Goal: Task Accomplishment & Management: Use online tool/utility

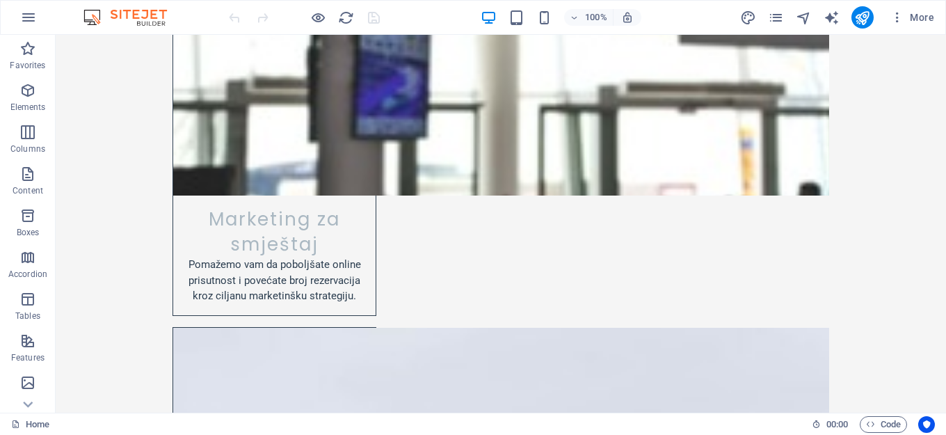
scroll to position [1688, 0]
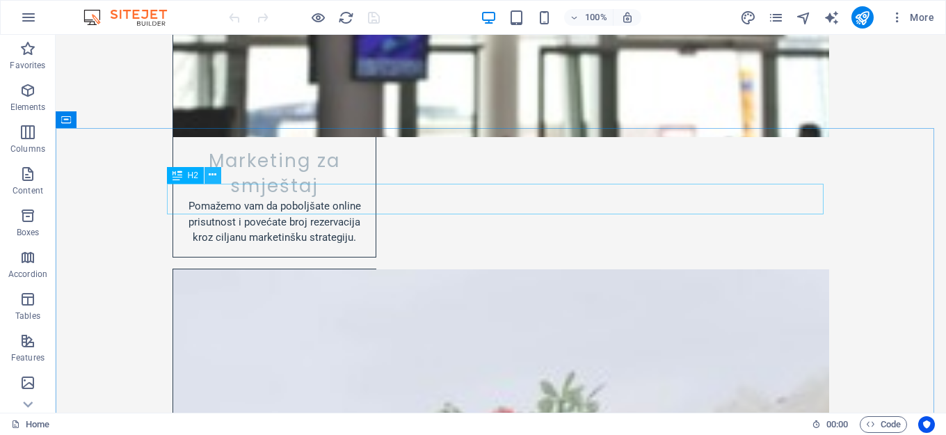
click at [212, 175] on icon at bounding box center [213, 175] width 8 height 15
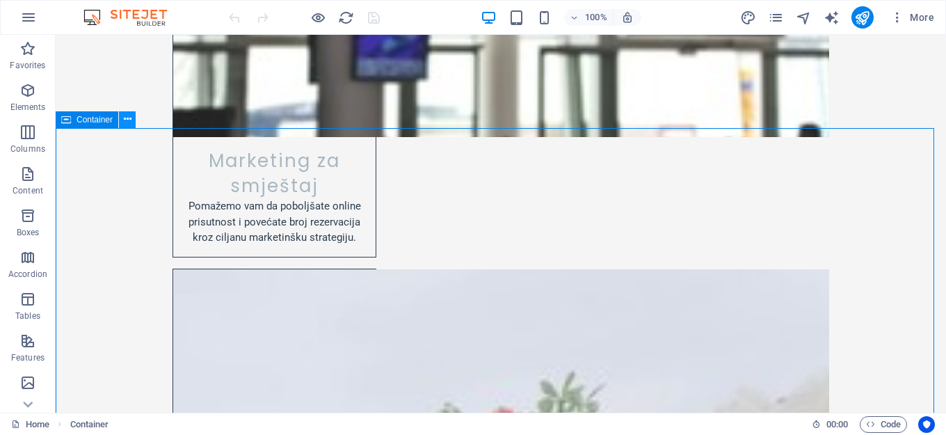
click at [125, 121] on icon at bounding box center [128, 119] width 8 height 15
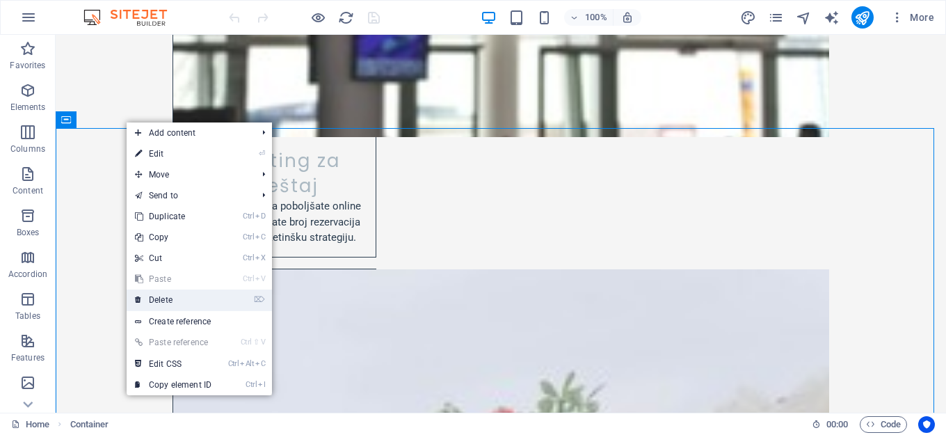
click at [173, 296] on link "⌦ Delete" at bounding box center [173, 299] width 93 height 21
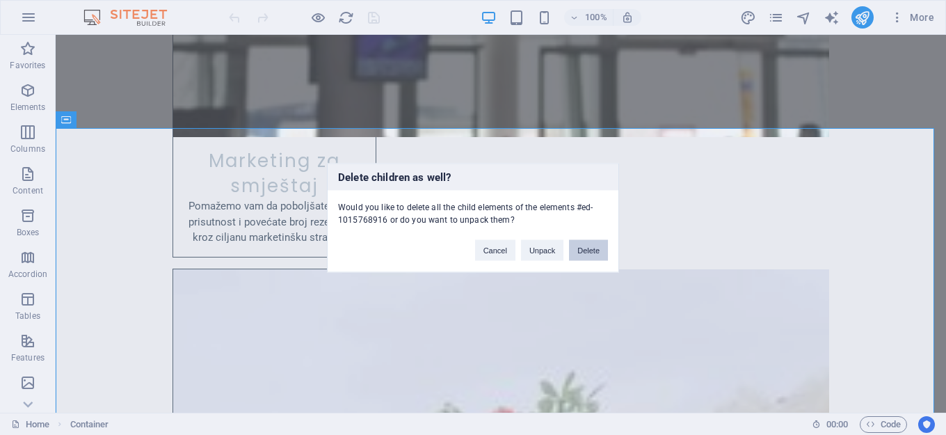
click at [591, 248] on button "Delete" at bounding box center [588, 249] width 39 height 21
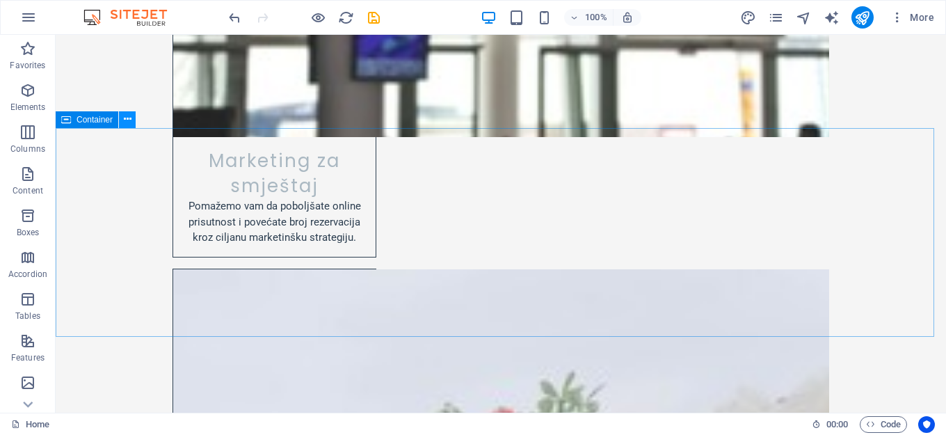
click at [126, 120] on icon at bounding box center [128, 119] width 8 height 15
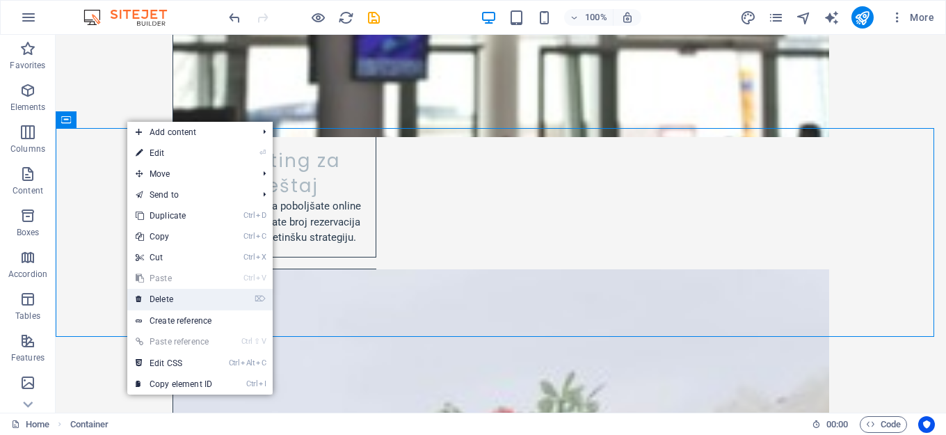
click at [175, 293] on link "⌦ Delete" at bounding box center [173, 299] width 93 height 21
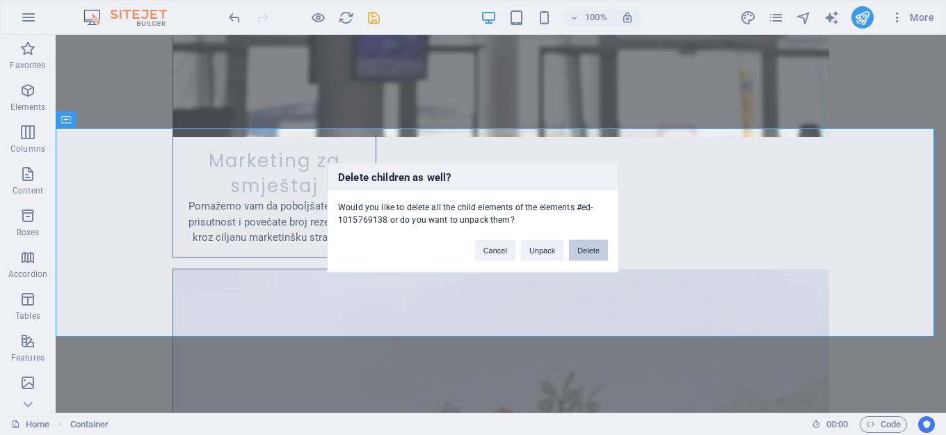
click at [580, 243] on button "Delete" at bounding box center [588, 249] width 39 height 21
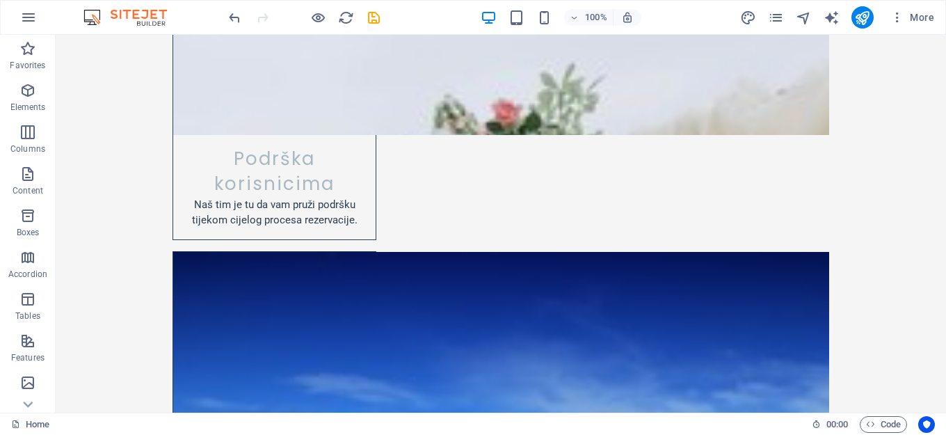
scroll to position [2599, 0]
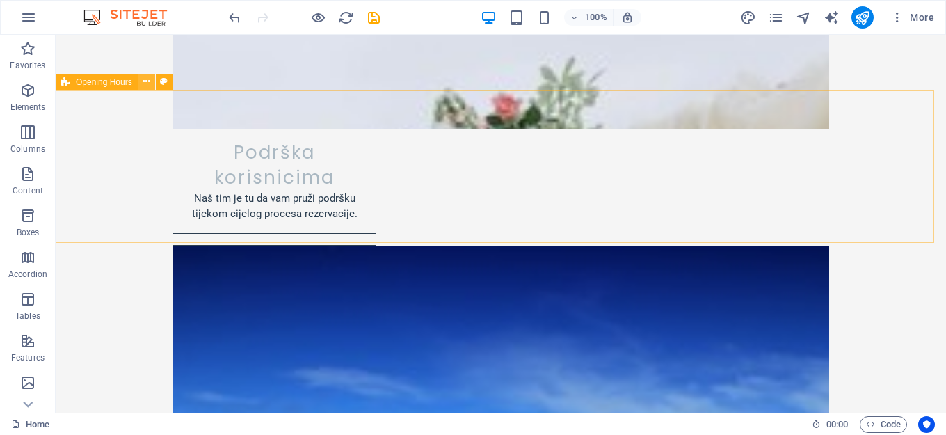
click at [147, 84] on icon at bounding box center [147, 81] width 8 height 15
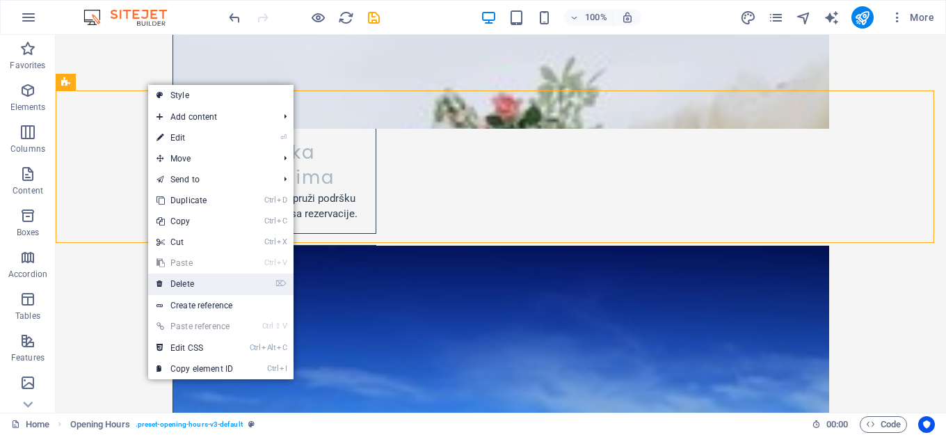
click at [207, 288] on link "⌦ Delete" at bounding box center [194, 283] width 93 height 21
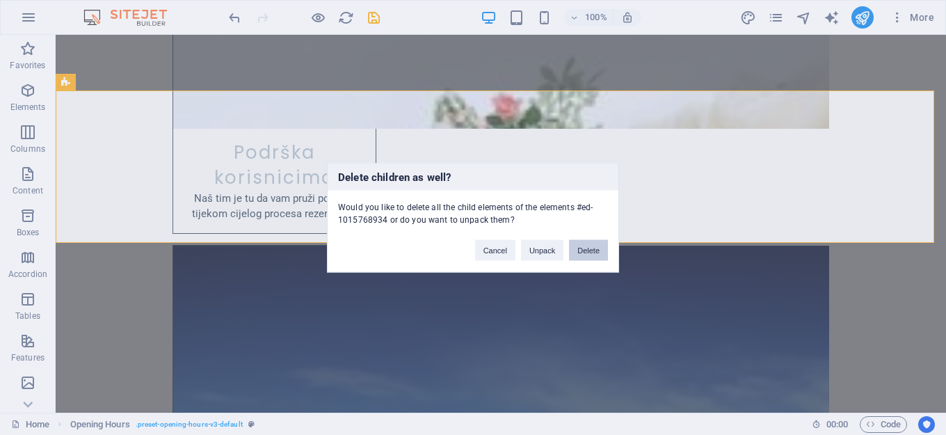
drag, startPoint x: 591, startPoint y: 246, endPoint x: 534, endPoint y: 212, distance: 66.8
click at [591, 246] on button "Delete" at bounding box center [588, 249] width 39 height 21
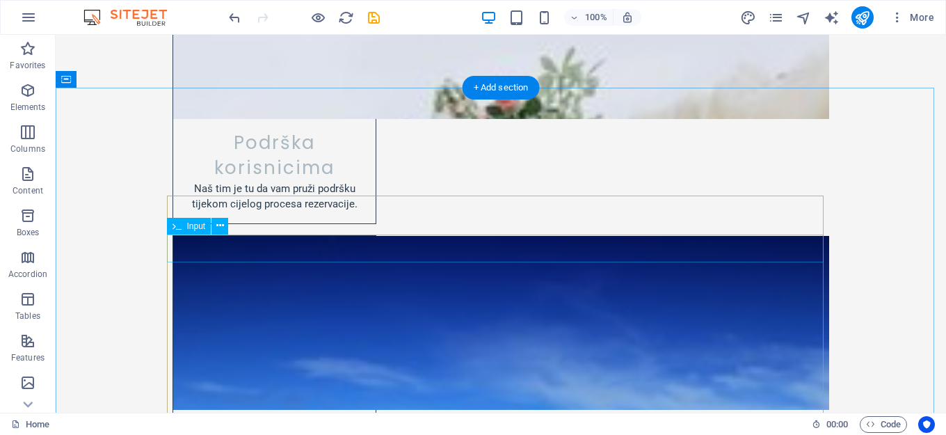
scroll to position [2602, 0]
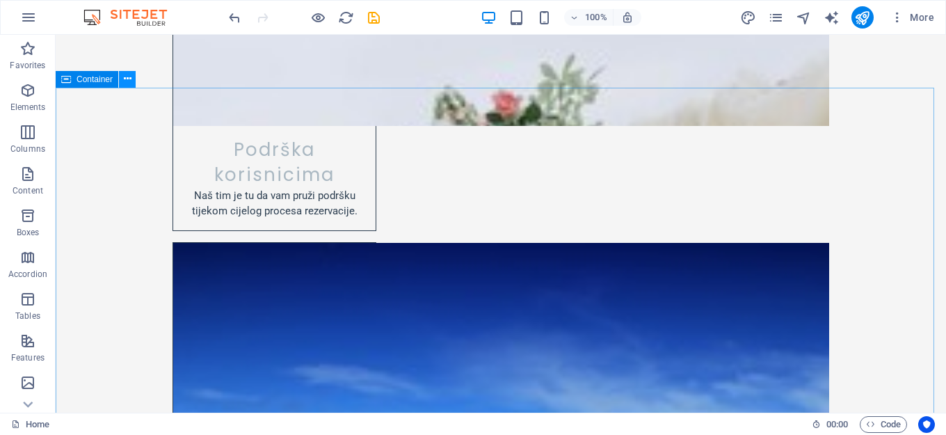
click at [125, 77] on icon at bounding box center [128, 79] width 8 height 15
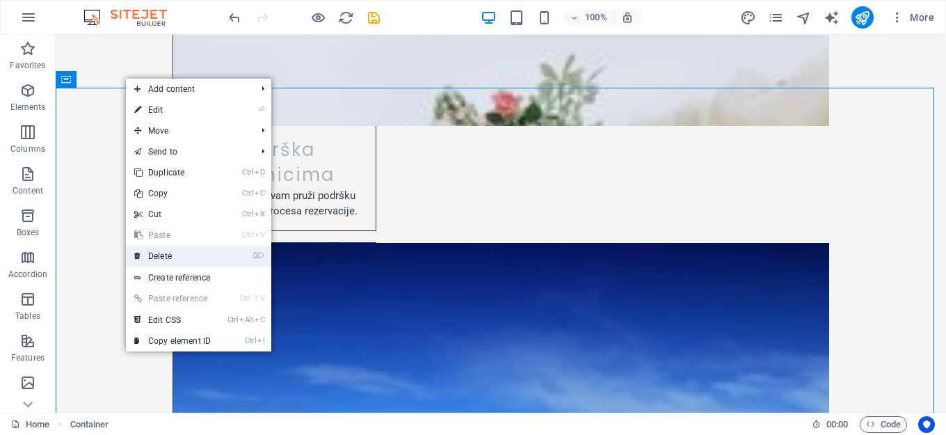
click at [190, 254] on link "⌦ Delete" at bounding box center [172, 256] width 93 height 21
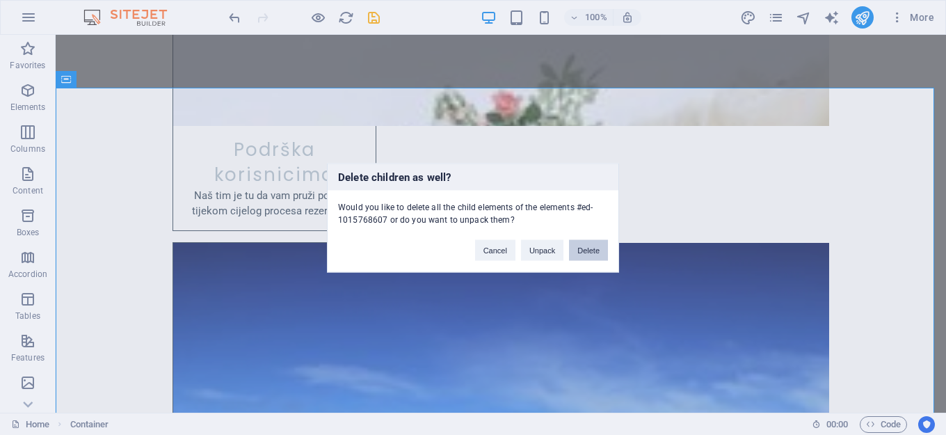
click at [592, 250] on button "Delete" at bounding box center [588, 249] width 39 height 21
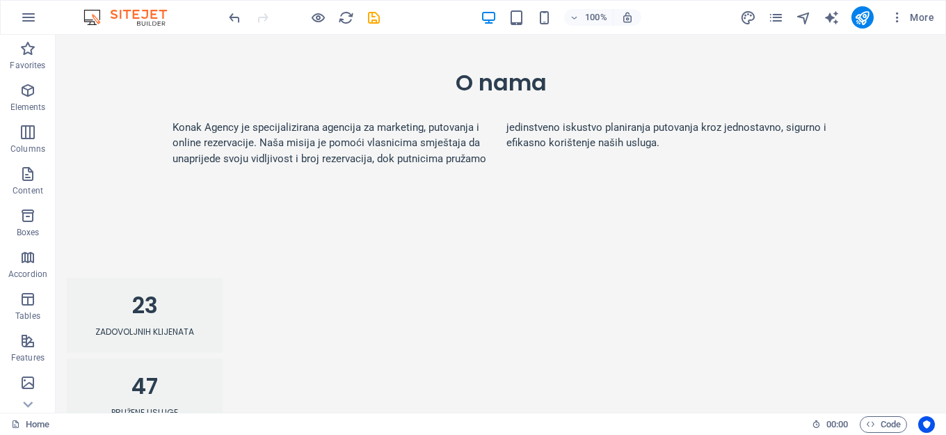
scroll to position [0, 0]
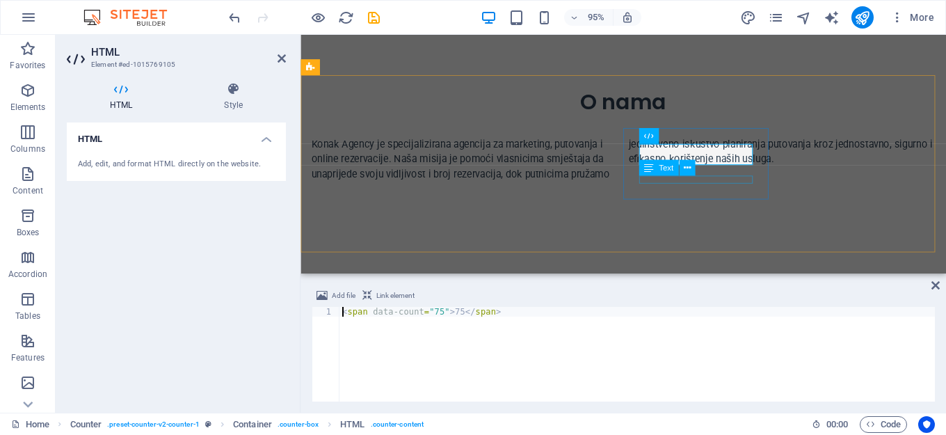
scroll to position [168, 0]
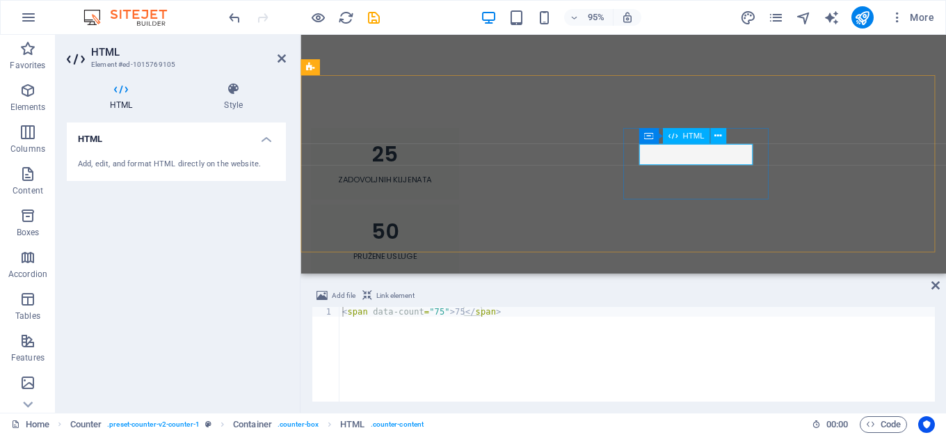
click at [451, 311] on div "75" at bounding box center [389, 322] width 122 height 22
click at [231, 95] on icon at bounding box center [233, 89] width 105 height 14
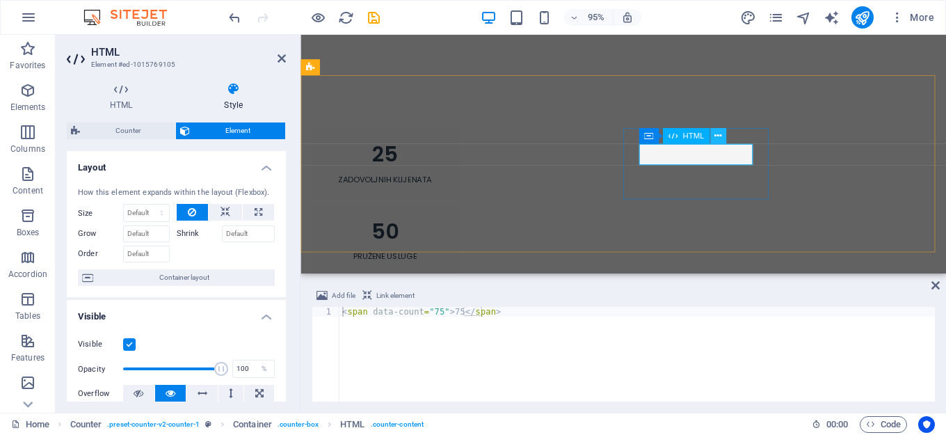
click at [720, 137] on icon at bounding box center [718, 136] width 7 height 14
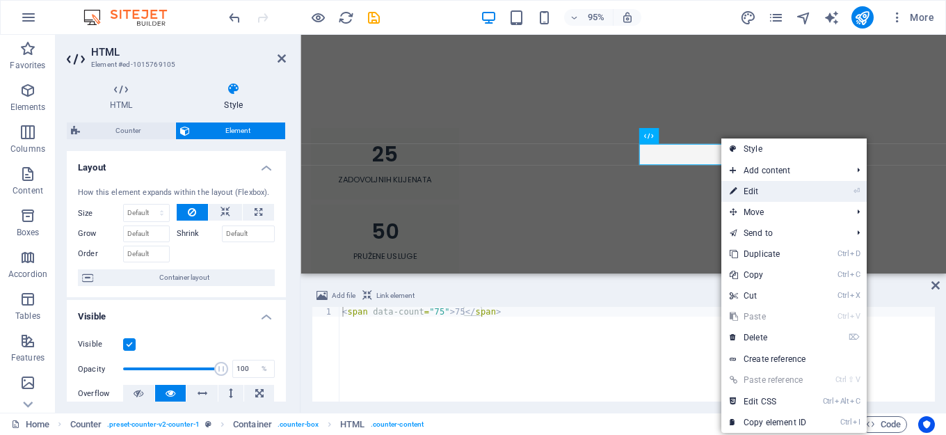
click at [777, 190] on link "⏎ Edit" at bounding box center [768, 191] width 93 height 21
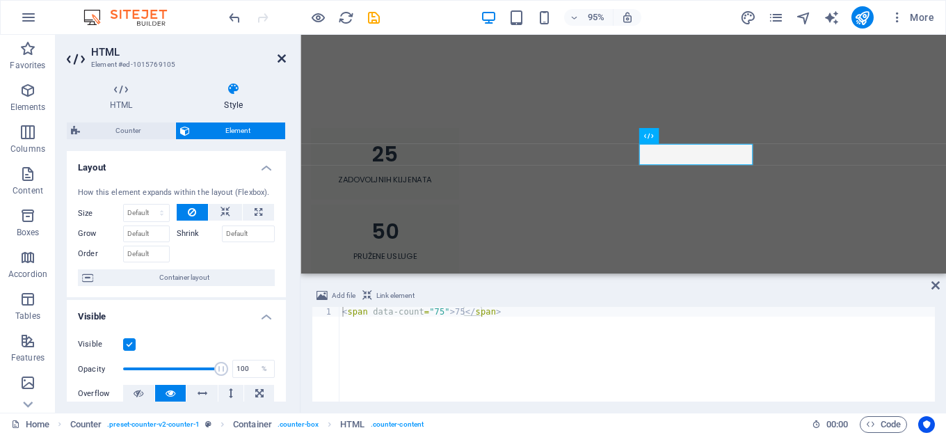
click at [280, 59] on icon at bounding box center [282, 58] width 8 height 11
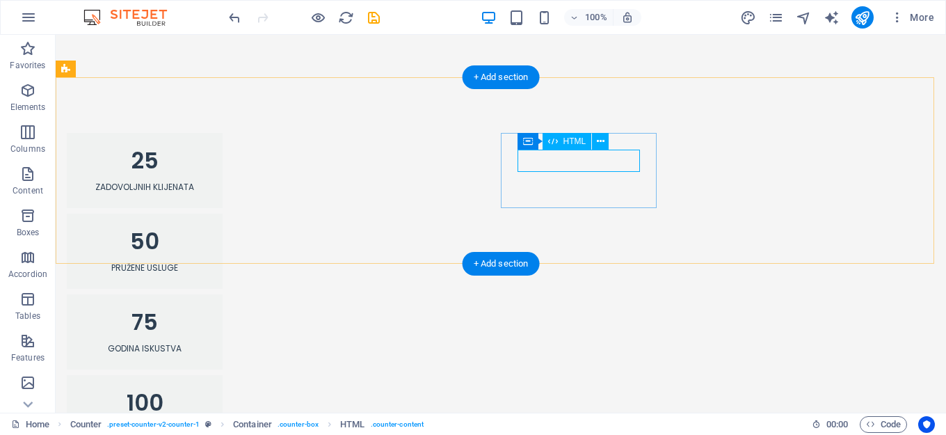
click at [206, 311] on div "75" at bounding box center [145, 322] width 122 height 22
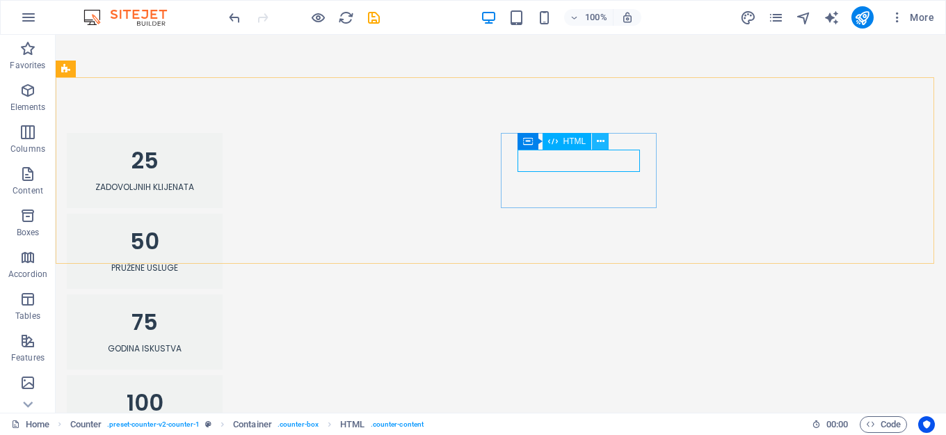
click at [598, 141] on icon at bounding box center [601, 141] width 8 height 15
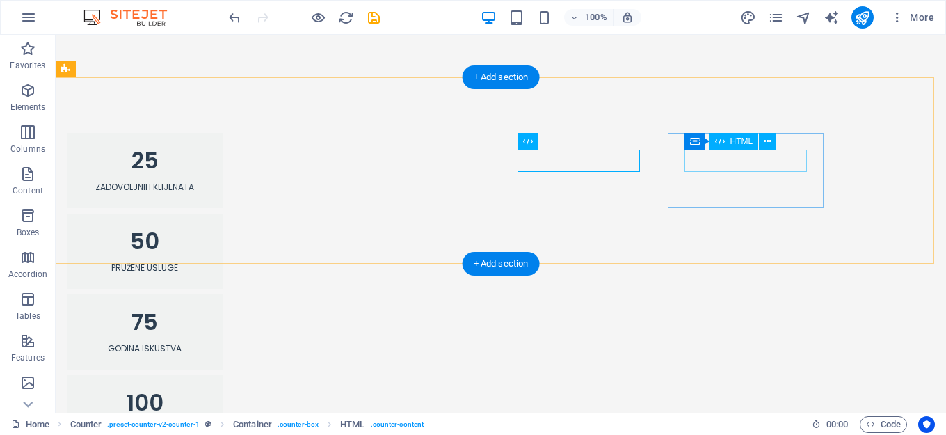
click at [206, 392] on div "100" at bounding box center [145, 403] width 122 height 22
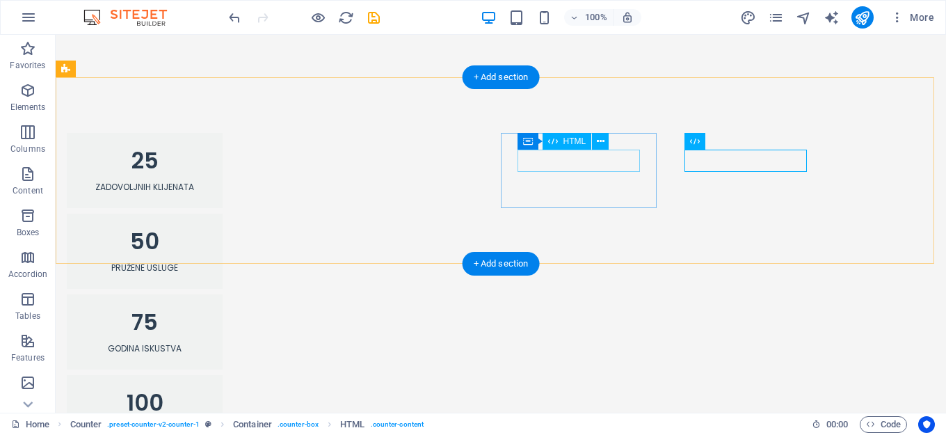
click at [206, 311] on div "75" at bounding box center [145, 322] width 122 height 22
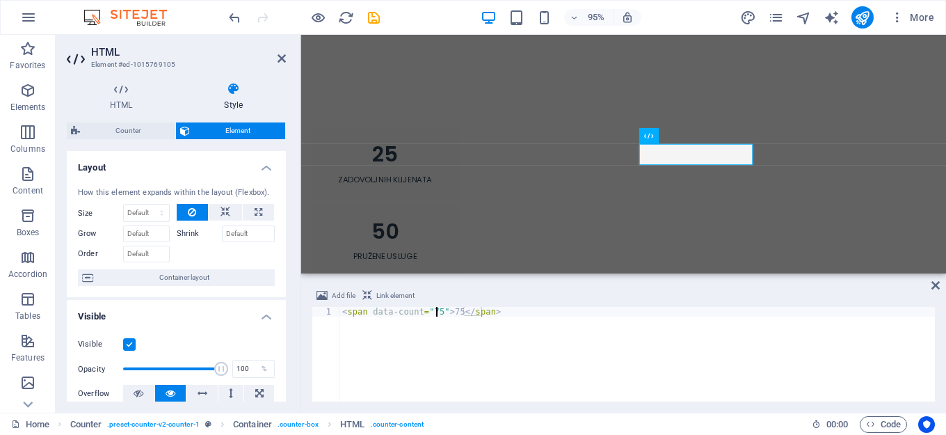
click at [434, 315] on div "< span data-count = "75" > 75 </ span >" at bounding box center [638, 364] width 596 height 114
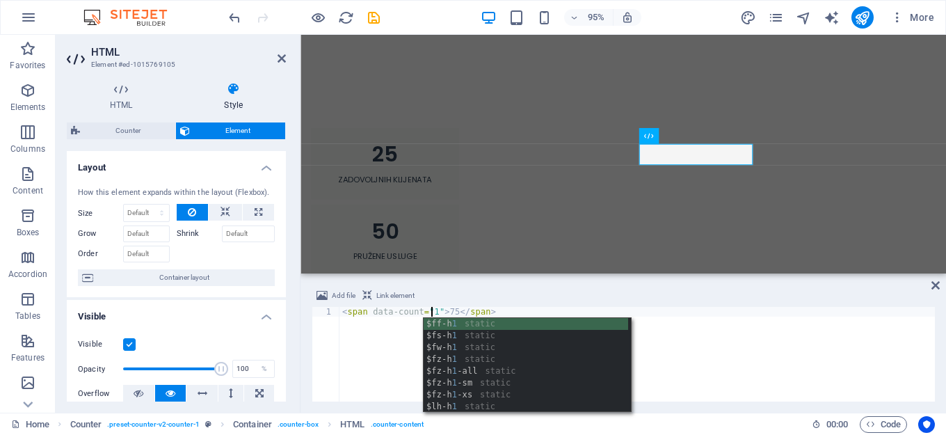
scroll to position [0, 8]
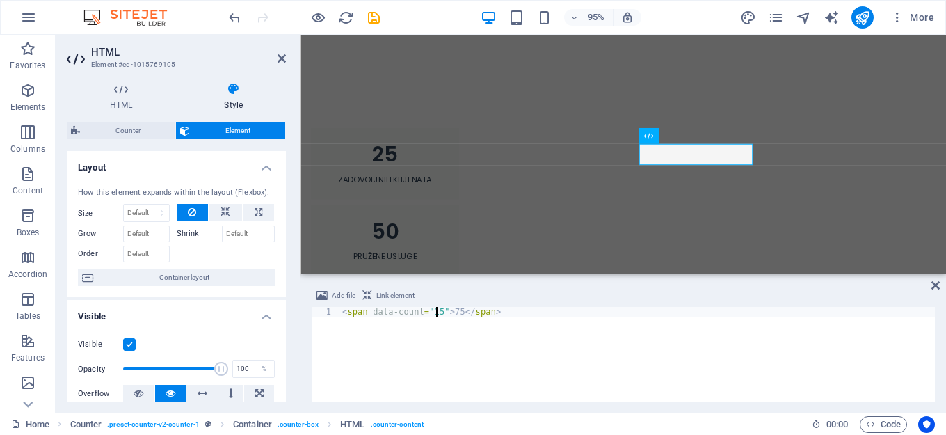
click at [454, 312] on div "< span data-count = "15" > 75 </ span >" at bounding box center [638, 364] width 596 height 114
type textarea "<span data-count="15">15</span>"
click at [635, 154] on div "25 Zadovoljnih klijenata 50 Pružene usluge 15 Godina iskustva 100 Odredišta u p…" at bounding box center [640, 292] width 690 height 440
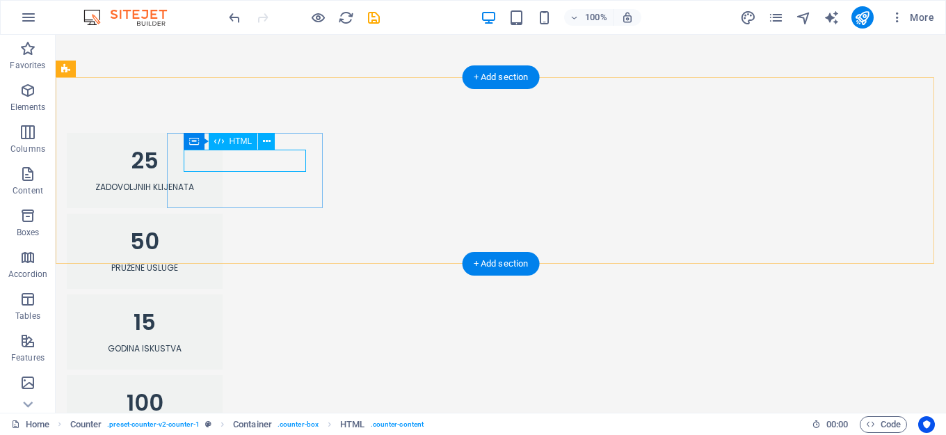
click at [206, 162] on div "25" at bounding box center [145, 161] width 122 height 22
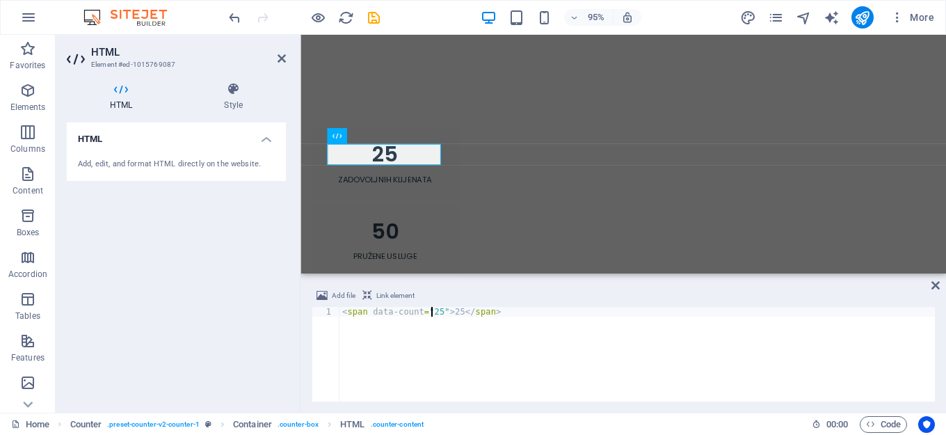
click at [429, 314] on div "< span data-count = "25" > 25 </ span >" at bounding box center [638, 364] width 596 height 114
click at [427, 313] on div "< span data-count = "25" > 25 </ span >" at bounding box center [638, 364] width 596 height 114
click at [457, 314] on div "< span data-count = "80" > 25 </ span >" at bounding box center [638, 364] width 596 height 114
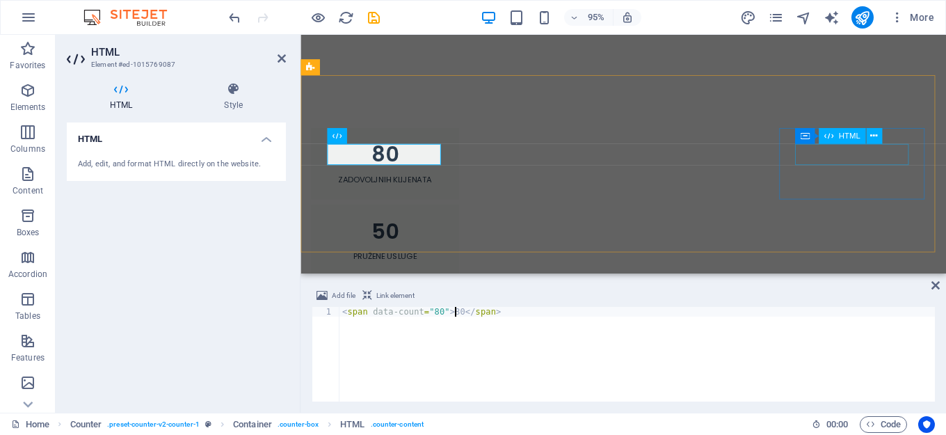
click at [861, 143] on div "HTML" at bounding box center [842, 136] width 47 height 16
type textarea "<span data-count="80">80</span>"
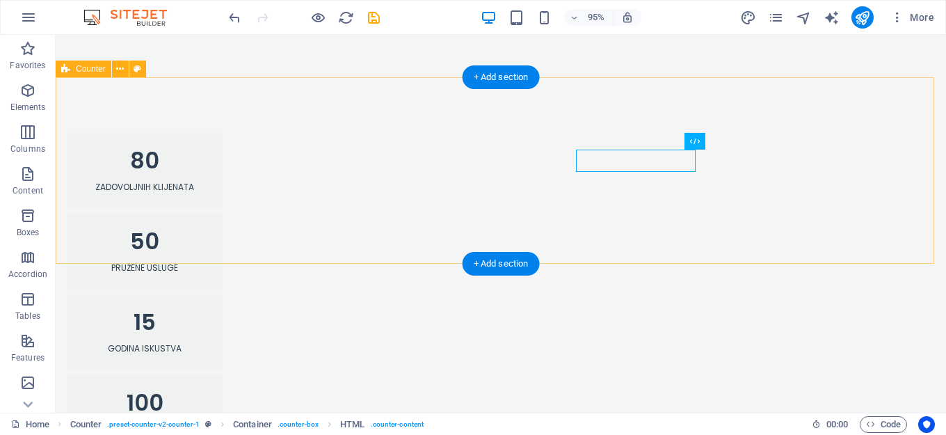
click at [860, 155] on div "80 Zadovoljnih klijenata 50 Pružene usluge 15 Godina iskustva 100 Odredišta u p…" at bounding box center [501, 291] width 891 height 429
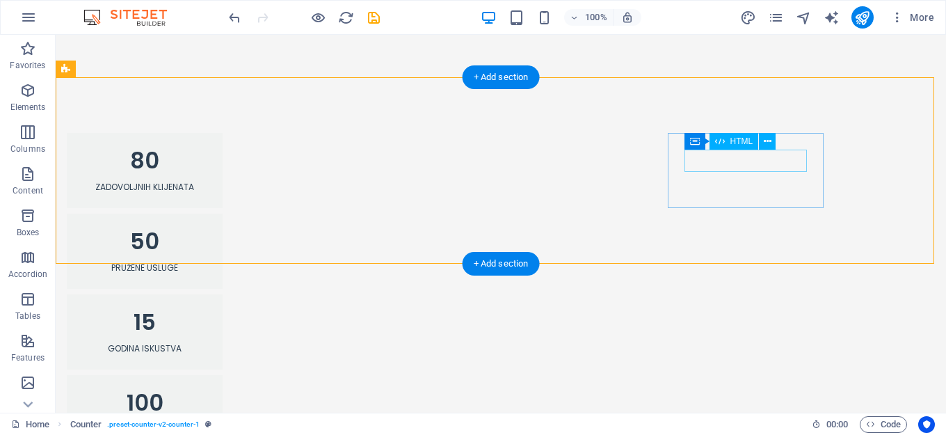
click at [206, 392] on div "100" at bounding box center [145, 403] width 122 height 22
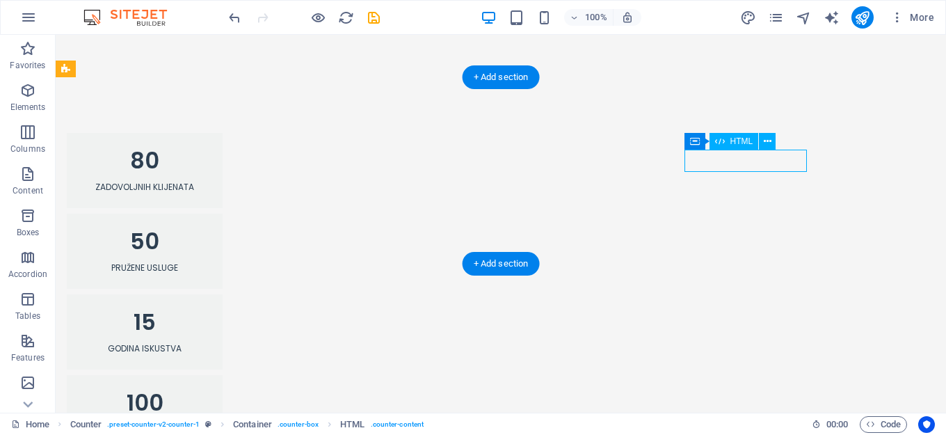
click at [206, 392] on div "100" at bounding box center [145, 403] width 122 height 22
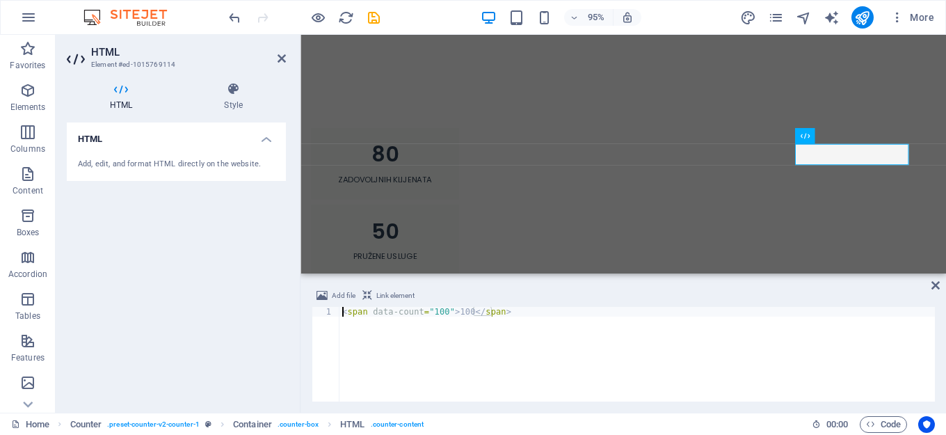
click at [435, 305] on div "Add file Link element" at bounding box center [624, 297] width 624 height 20
click at [440, 311] on div "< span data-count = "100" > 100 </ span >" at bounding box center [638, 364] width 596 height 114
click at [453, 316] on div "< span data-count = "7" > 100 </ span >" at bounding box center [638, 364] width 596 height 114
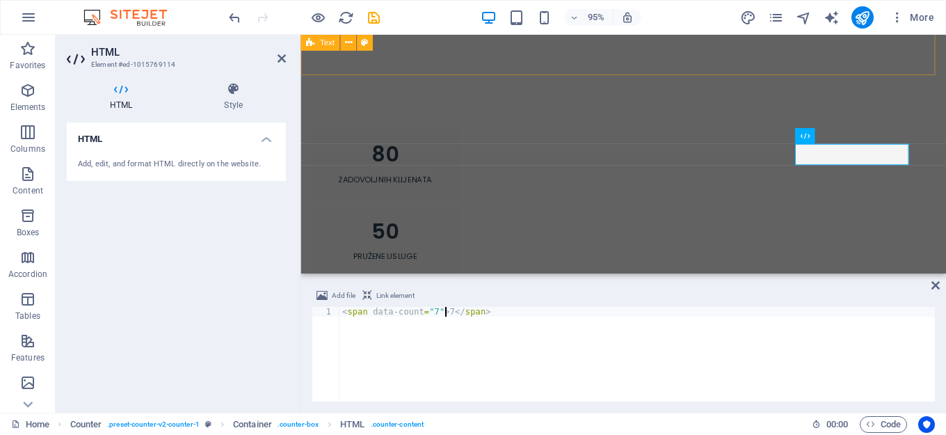
type textarea "<span data-count="7">7</span>"
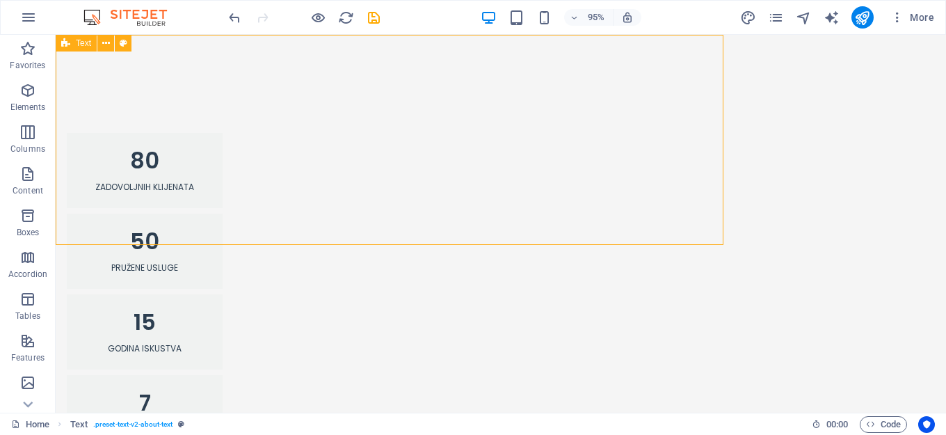
scroll to position [0, 0]
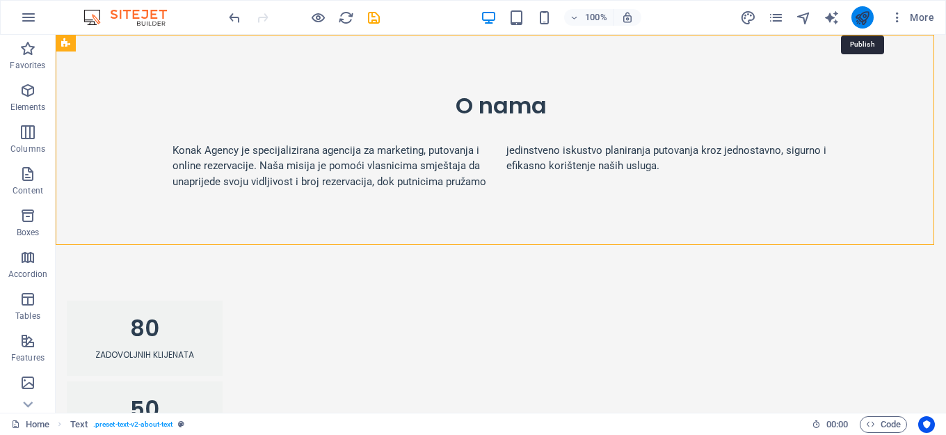
click at [866, 20] on icon "publish" at bounding box center [863, 18] width 16 height 16
